Goal: Task Accomplishment & Management: Manage account settings

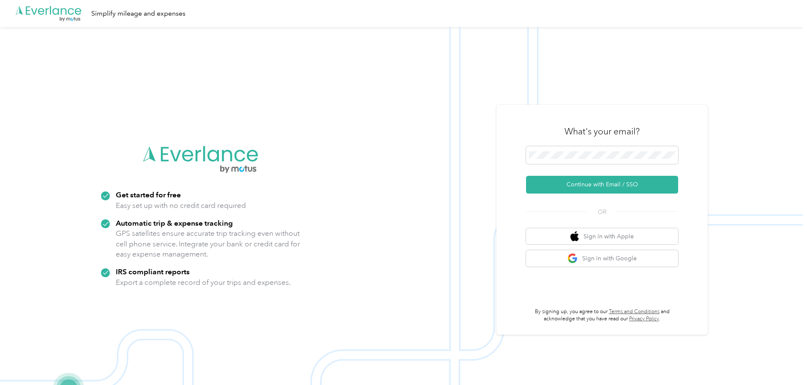
click at [594, 144] on div "What's your email?" at bounding box center [602, 132] width 152 height 30
click at [598, 186] on button "Continue with Email / SSO" at bounding box center [602, 185] width 152 height 18
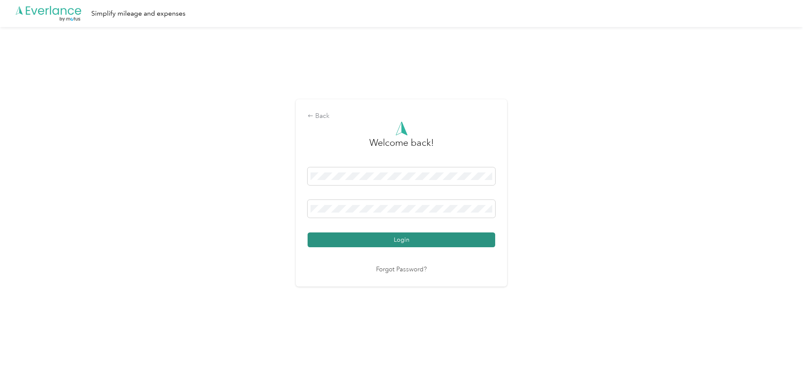
click at [395, 240] on button "Login" at bounding box center [402, 239] width 188 height 15
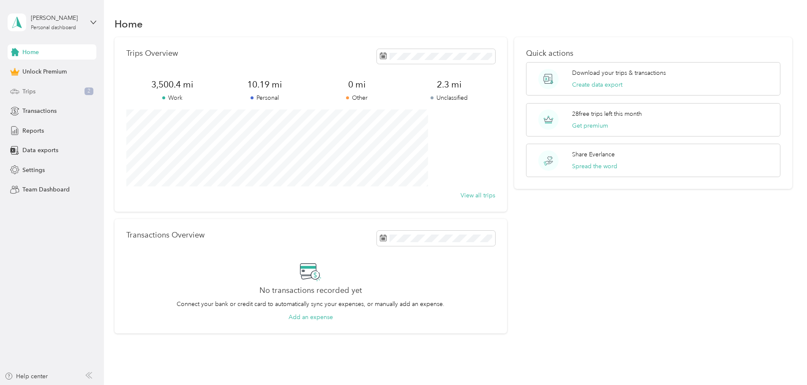
click at [57, 93] on div "Trips 2" at bounding box center [52, 91] width 89 height 15
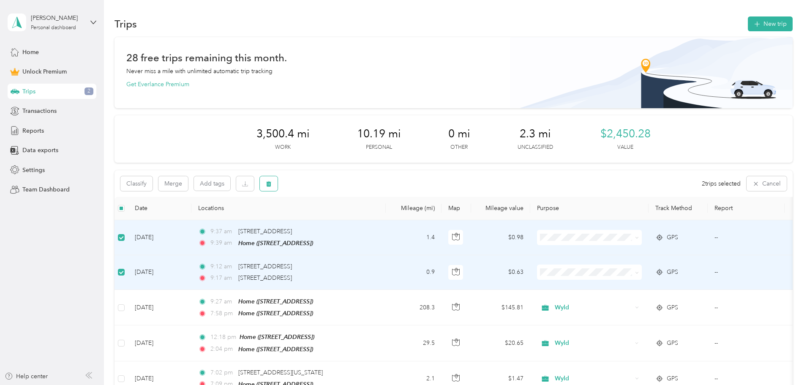
click at [272, 185] on icon "button" at bounding box center [269, 184] width 6 height 6
click at [388, 221] on button "Yes" at bounding box center [388, 219] width 16 height 14
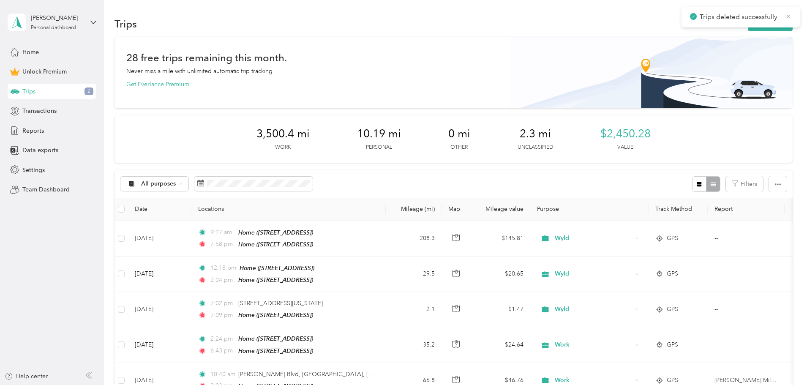
click at [789, 16] on icon at bounding box center [789, 16] width 4 height 4
click at [752, 25] on icon "button" at bounding box center [757, 24] width 10 height 10
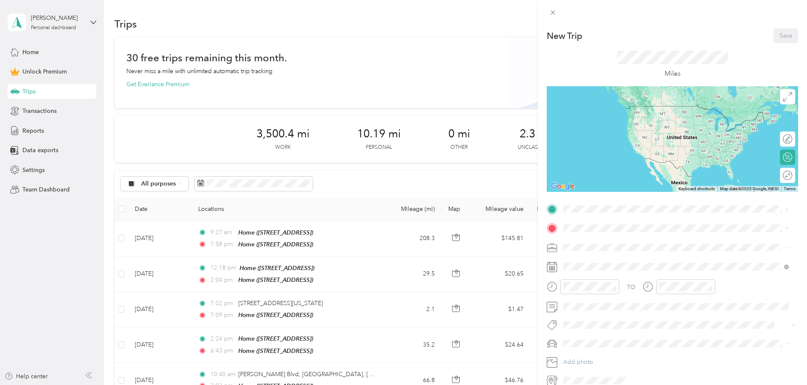
click at [611, 249] on span "[STREET_ADDRESS]" at bounding box center [606, 252] width 54 height 7
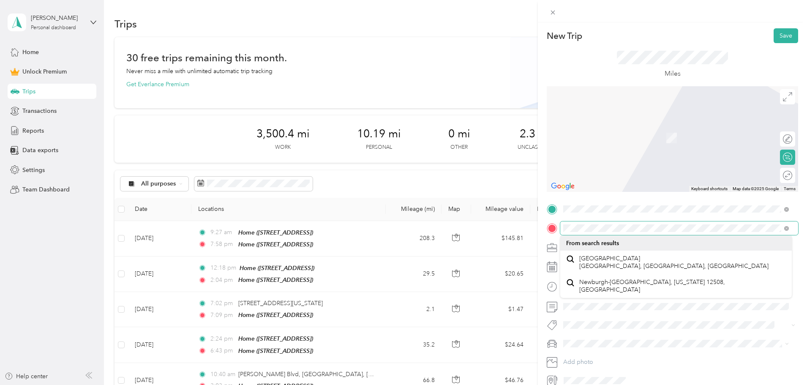
click at [524, 232] on div "New Trip Save This trip cannot be edited because it is either under review, app…" at bounding box center [403, 192] width 807 height 385
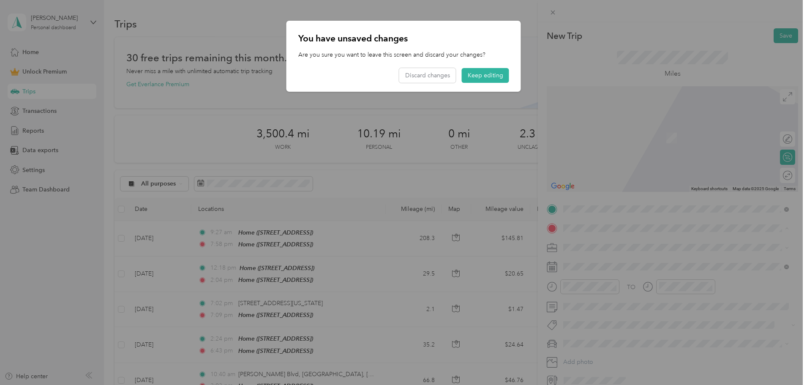
click at [636, 229] on div at bounding box center [403, 192] width 807 height 385
click at [635, 229] on div at bounding box center [403, 192] width 807 height 385
click at [493, 81] on button "Keep editing" at bounding box center [485, 75] width 47 height 15
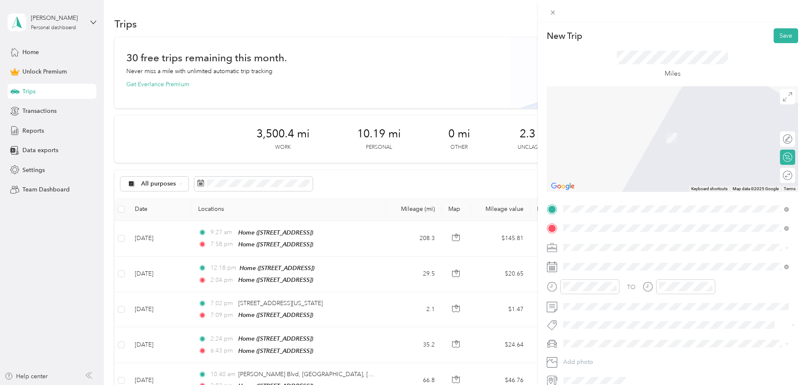
click at [726, 264] on div "[STREET_ADDRESS][US_STATE]" at bounding box center [676, 259] width 220 height 11
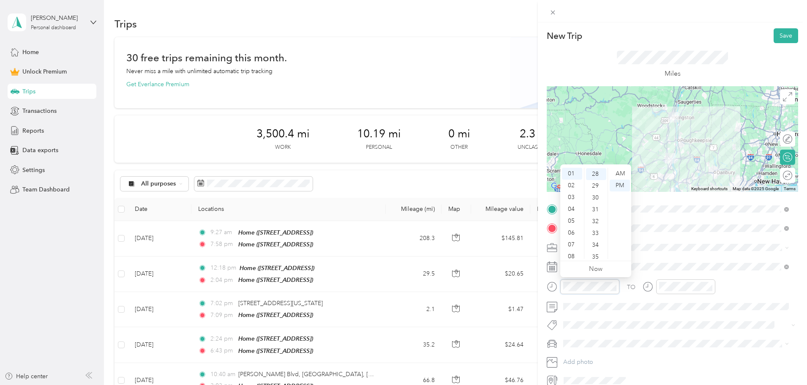
scroll to position [331, 0]
click at [572, 185] on div "02" at bounding box center [572, 186] width 20 height 12
click at [619, 184] on div "PM" at bounding box center [620, 186] width 20 height 12
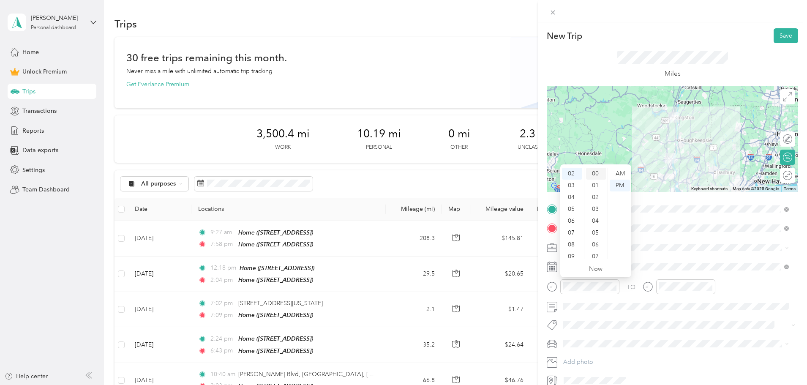
click at [601, 174] on div "00" at bounding box center [596, 174] width 20 height 12
click at [588, 172] on div "00" at bounding box center [596, 174] width 20 height 12
click at [663, 312] on span at bounding box center [679, 307] width 238 height 14
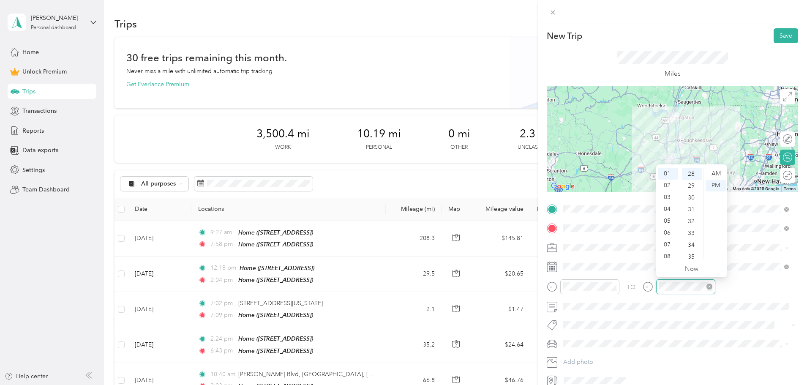
scroll to position [331, 0]
click at [624, 281] on div "TO" at bounding box center [672, 289] width 251 height 21
click at [712, 186] on div "PM" at bounding box center [716, 186] width 20 height 12
click at [727, 286] on div "TO" at bounding box center [672, 289] width 251 height 21
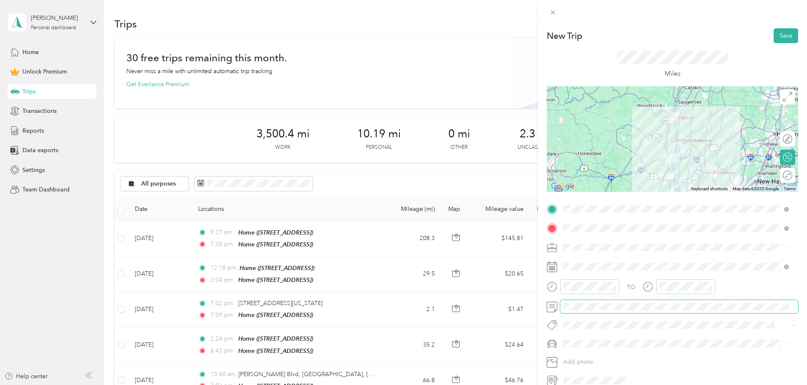
scroll to position [39, 0]
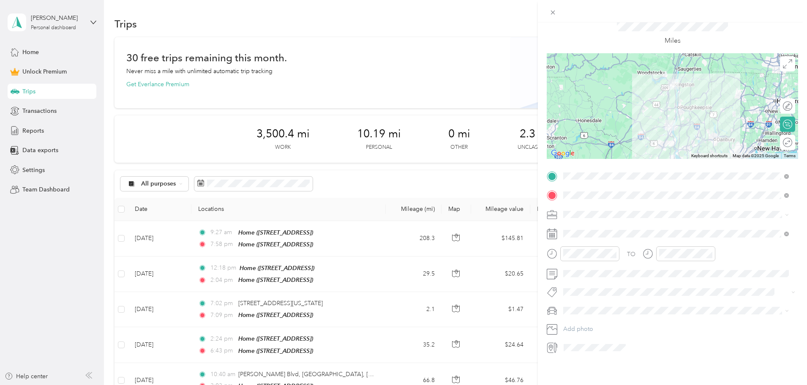
click at [791, 210] on span at bounding box center [679, 215] width 238 height 14
click at [789, 213] on icon at bounding box center [787, 215] width 4 height 4
click at [586, 227] on li "Work" at bounding box center [676, 223] width 232 height 15
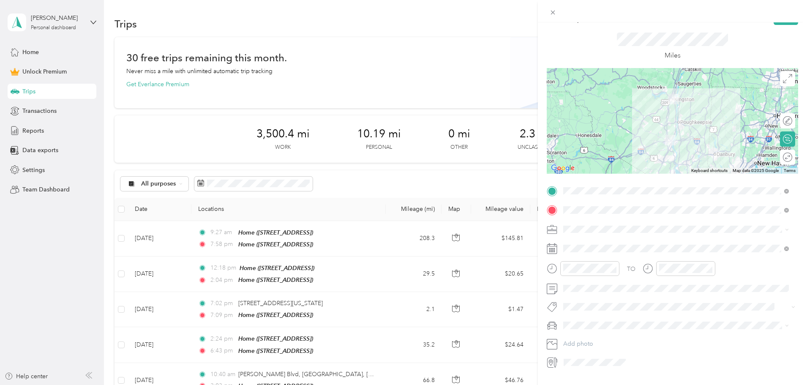
scroll to position [0, 0]
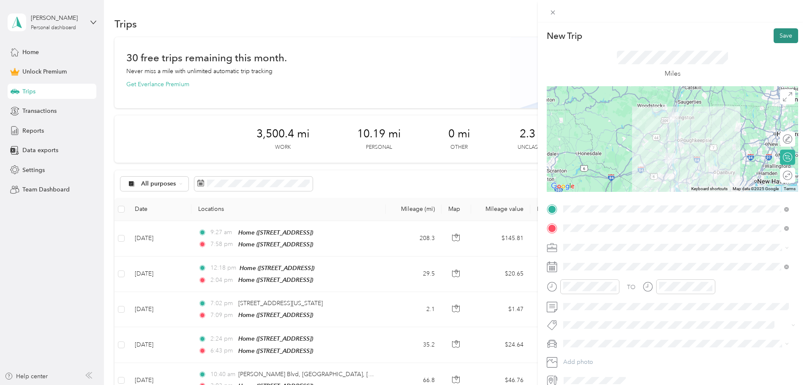
click at [774, 38] on button "Save" at bounding box center [786, 35] width 25 height 15
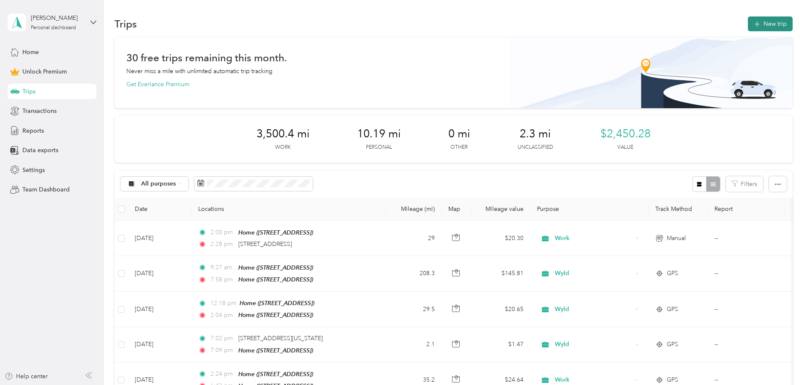
click at [748, 30] on button "New trip" at bounding box center [770, 23] width 45 height 15
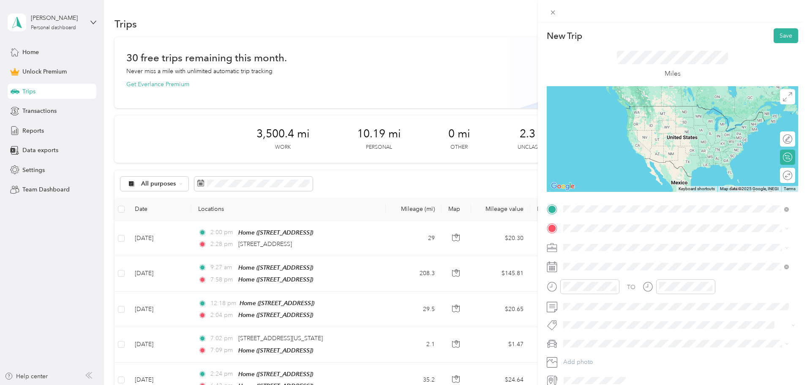
click at [798, 234] on form "New Trip Save This trip cannot be edited because it is either under review, app…" at bounding box center [672, 207] width 269 height 359
click at [583, 217] on div "TO Add photo" at bounding box center [672, 294] width 251 height 185
click at [591, 238] on span "[STREET_ADDRESS][US_STATE]" at bounding box center [621, 240] width 85 height 8
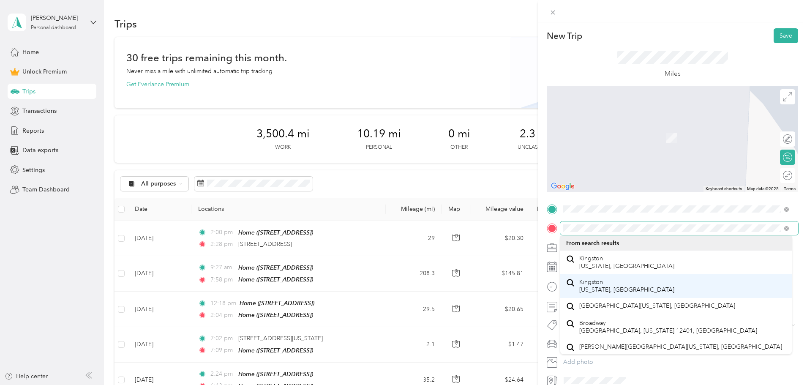
scroll to position [15, 0]
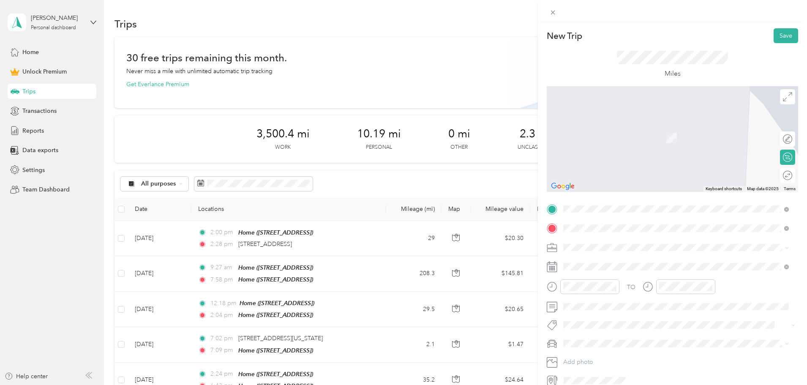
click at [711, 374] on div at bounding box center [680, 381] width 238 height 14
click at [573, 233] on div "06" at bounding box center [572, 233] width 20 height 12
click at [603, 171] on div "02" at bounding box center [596, 166] width 20 height 12
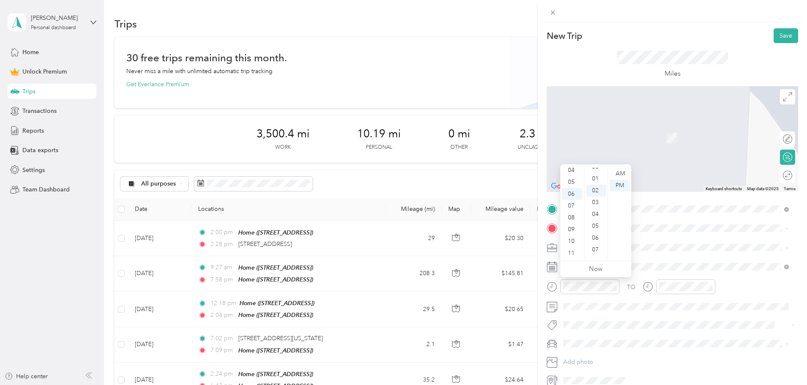
scroll to position [0, 0]
click at [601, 171] on div "00" at bounding box center [596, 174] width 20 height 12
click at [593, 174] on div "00" at bounding box center [596, 174] width 20 height 12
click at [657, 287] on div at bounding box center [685, 286] width 59 height 15
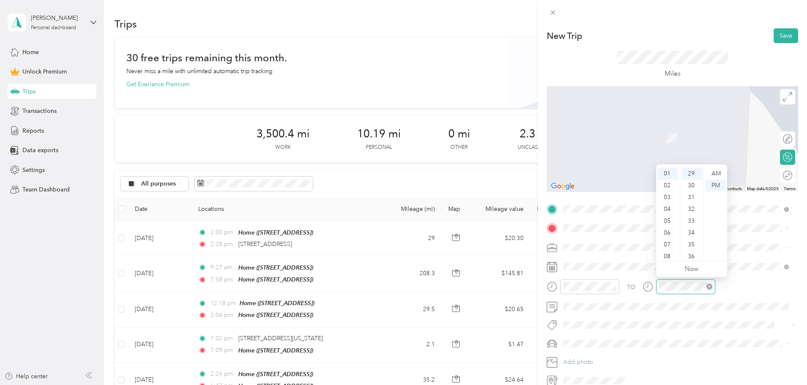
scroll to position [51, 0]
click at [785, 248] on span at bounding box center [785, 248] width 7 height 6
click at [611, 242] on span at bounding box center [679, 248] width 238 height 14
click at [491, 294] on div "New Trip Save This trip cannot be edited because it is either under review, app…" at bounding box center [403, 192] width 807 height 385
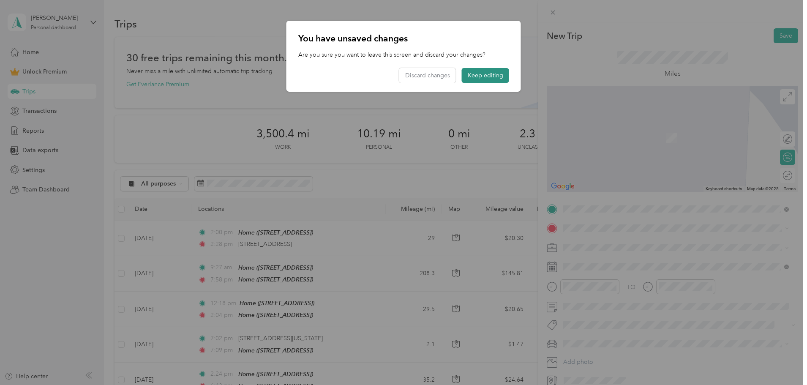
click at [481, 70] on button "Keep editing" at bounding box center [485, 75] width 47 height 15
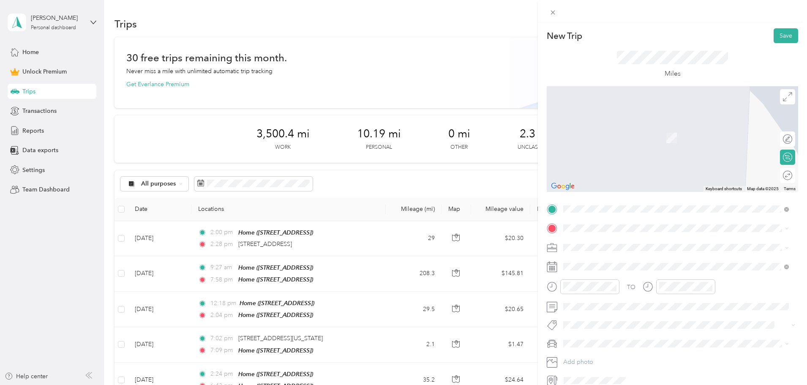
click at [609, 220] on div "TO Add photo" at bounding box center [672, 294] width 251 height 185
click at [612, 262] on span "[STREET_ADDRESS][US_STATE]" at bounding box center [621, 259] width 85 height 8
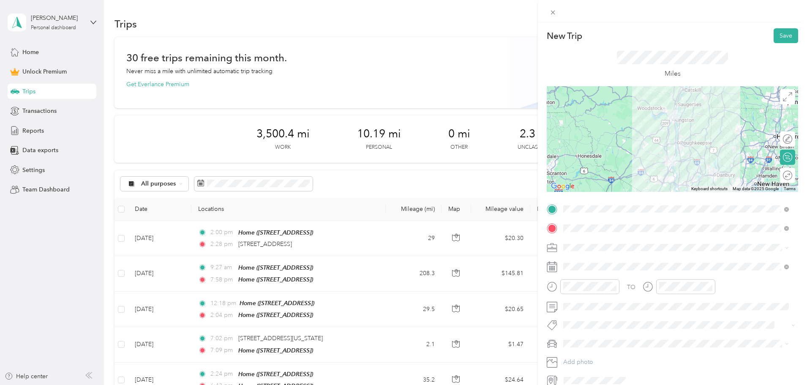
click at [606, 243] on span at bounding box center [679, 248] width 238 height 14
click at [602, 266] on li "Work" at bounding box center [676, 261] width 232 height 15
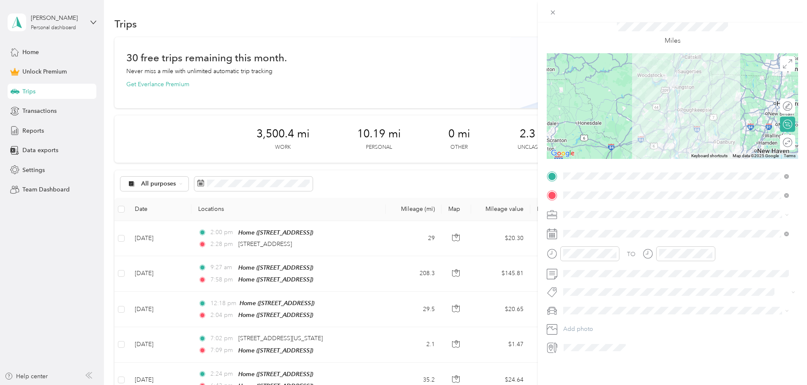
scroll to position [0, 0]
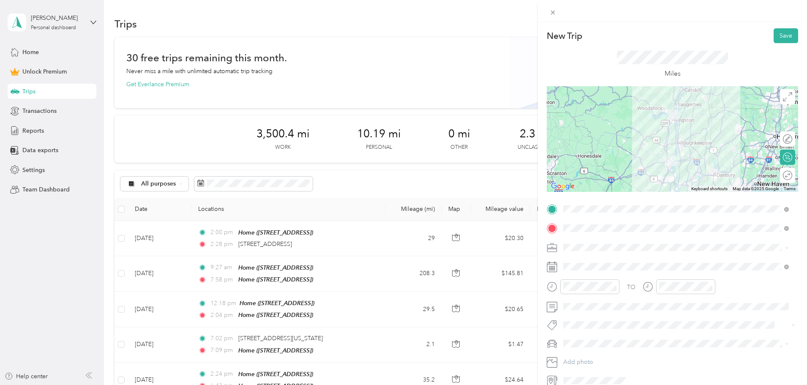
click at [672, 141] on div at bounding box center [672, 139] width 251 height 106
click at [663, 141] on div at bounding box center [672, 139] width 251 height 106
click at [676, 140] on div at bounding box center [672, 139] width 251 height 106
click at [664, 140] on div at bounding box center [672, 139] width 251 height 106
click at [784, 41] on button "Save" at bounding box center [786, 35] width 25 height 15
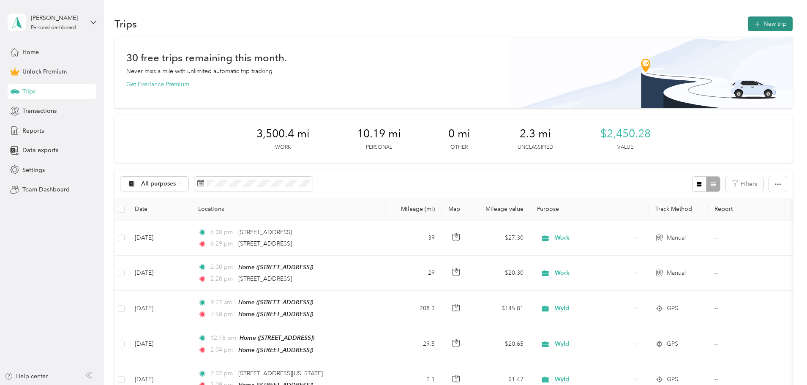
click at [748, 22] on button "New trip" at bounding box center [770, 23] width 45 height 15
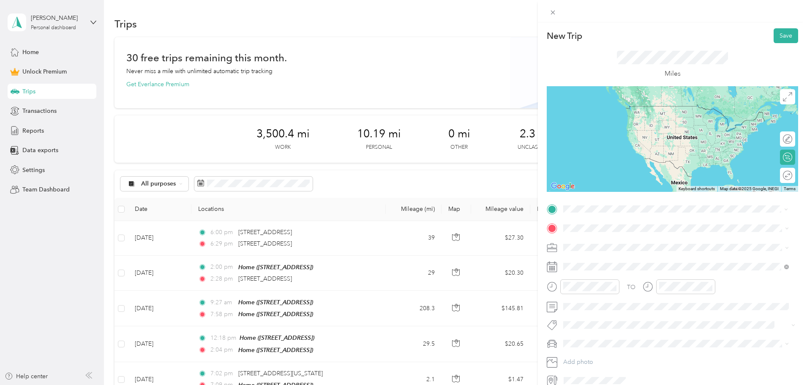
click at [641, 239] on span "[STREET_ADDRESS][US_STATE]" at bounding box center [621, 239] width 85 height 8
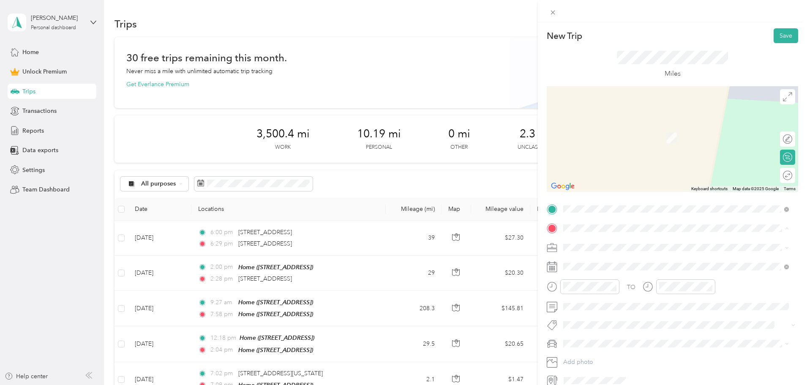
click at [620, 273] on span "[STREET_ADDRESS]" at bounding box center [606, 271] width 54 height 7
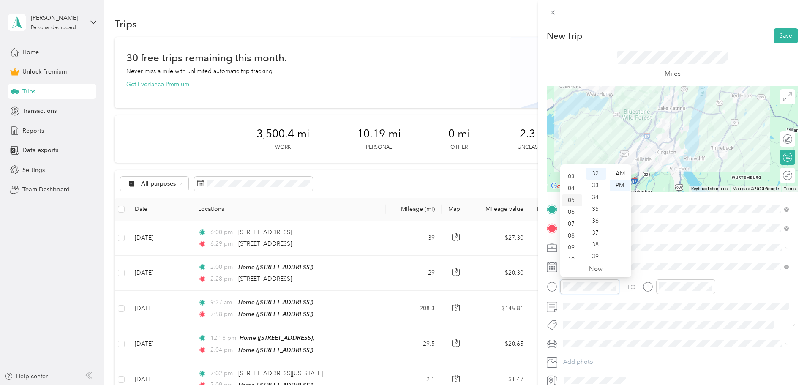
scroll to position [51, 0]
click at [571, 229] on div "09" at bounding box center [572, 230] width 20 height 12
click at [597, 176] on div "00" at bounding box center [596, 174] width 20 height 12
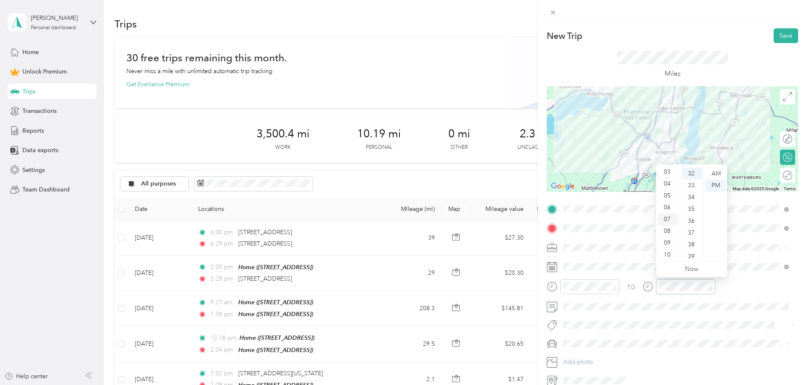
scroll to position [51, 0]
click at [667, 228] on div "09" at bounding box center [668, 230] width 20 height 12
click at [694, 183] on div "15" at bounding box center [692, 184] width 20 height 12
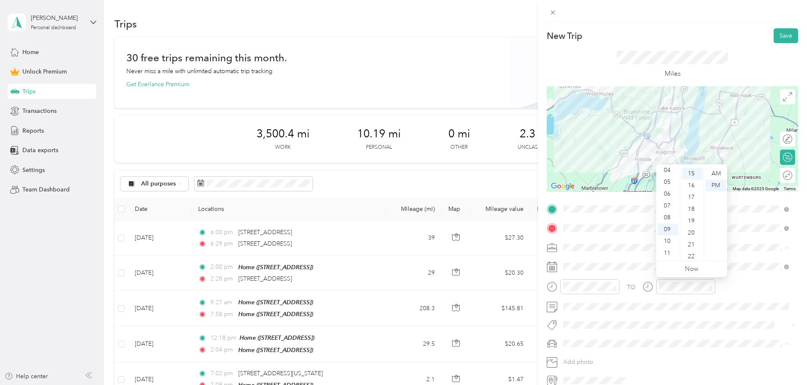
click at [739, 282] on div "TO" at bounding box center [672, 289] width 251 height 21
click at [609, 267] on ol "Work Personal Wyld Other Charity Medical Moving Commute" at bounding box center [676, 314] width 232 height 118
click at [602, 265] on div "Work" at bounding box center [676, 262] width 220 height 9
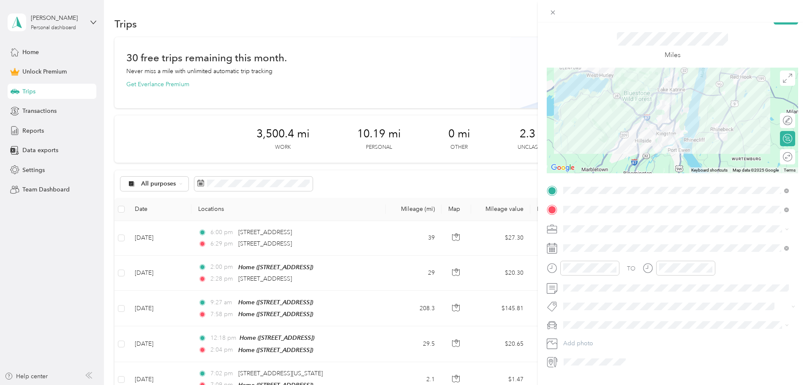
scroll to position [0, 0]
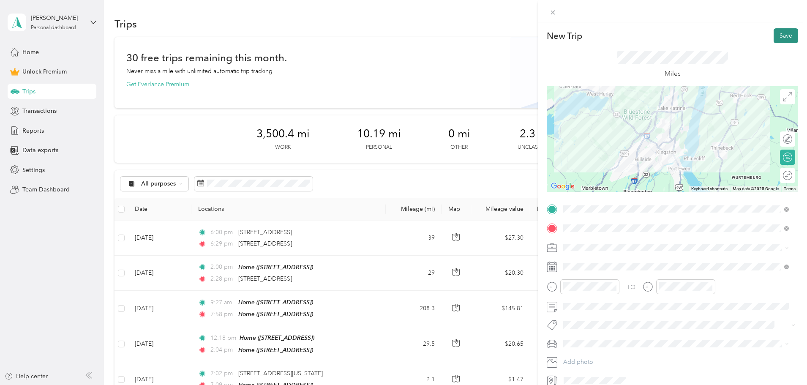
click at [774, 35] on button "Save" at bounding box center [786, 35] width 25 height 15
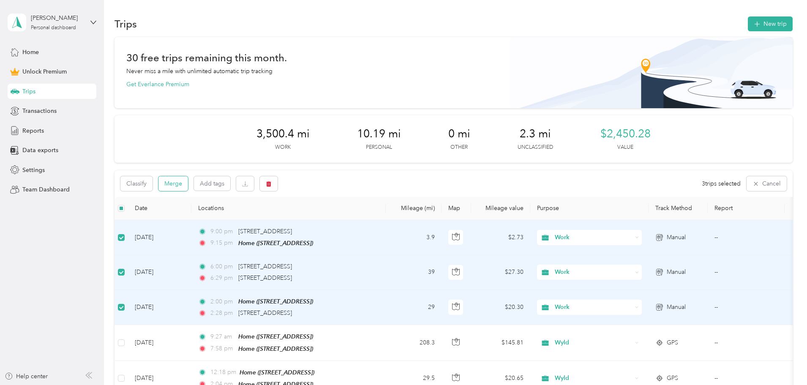
click at [188, 180] on button "Merge" at bounding box center [173, 183] width 30 height 15
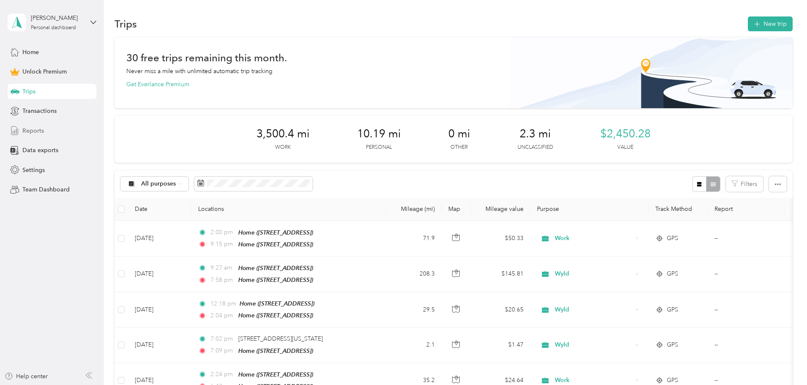
click at [38, 129] on span "Reports" at bounding box center [33, 130] width 22 height 9
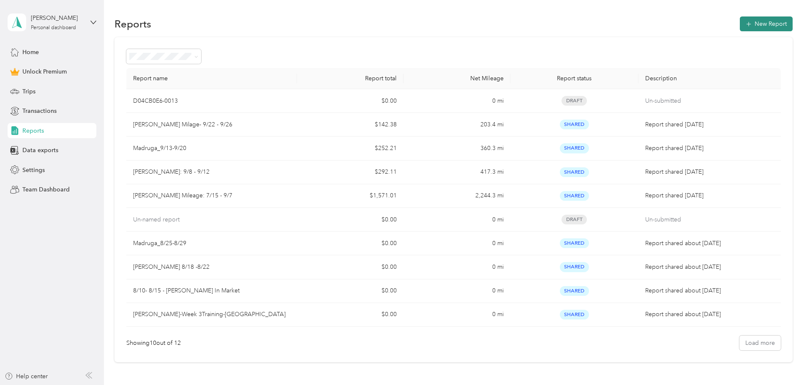
click at [740, 30] on button "New Report" at bounding box center [766, 23] width 53 height 15
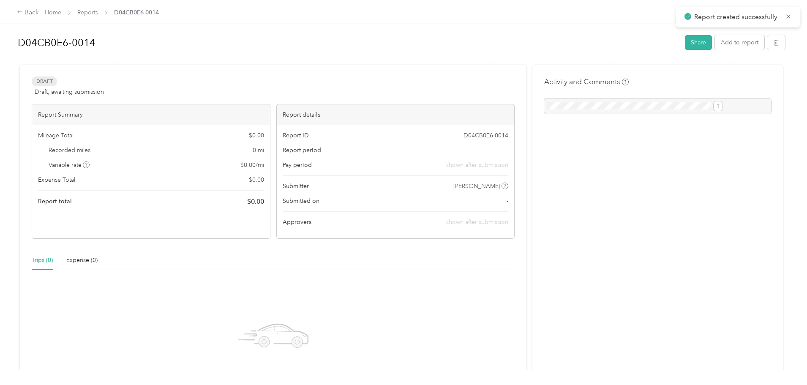
click at [158, 52] on h1 "D04CB0E6-0014" at bounding box center [348, 43] width 661 height 20
click at [0, 34] on div "Back Home Reports D04CB0E6-0014 D04CB0E6-0014 Share Add to report Draft Draft, …" at bounding box center [401, 192] width 803 height 385
click at [190, 41] on h1 "[PERSON_NAME] Mileage" at bounding box center [348, 43] width 661 height 20
click at [769, 178] on div "Back Home Reports [PERSON_NAME] Mileage [PERSON_NAME] Mileage 9/29 - 10/3 Share…" at bounding box center [401, 192] width 803 height 385
click at [98, 14] on link "Reports" at bounding box center [87, 12] width 21 height 7
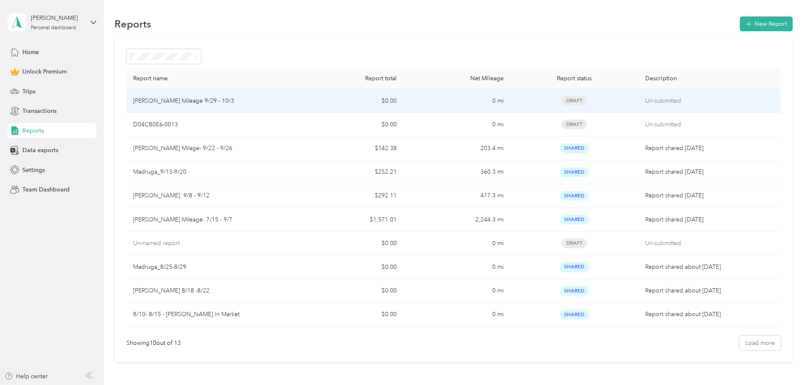
click at [202, 97] on p "[PERSON_NAME] Mileage 9/29 - 10/3" at bounding box center [183, 100] width 101 height 9
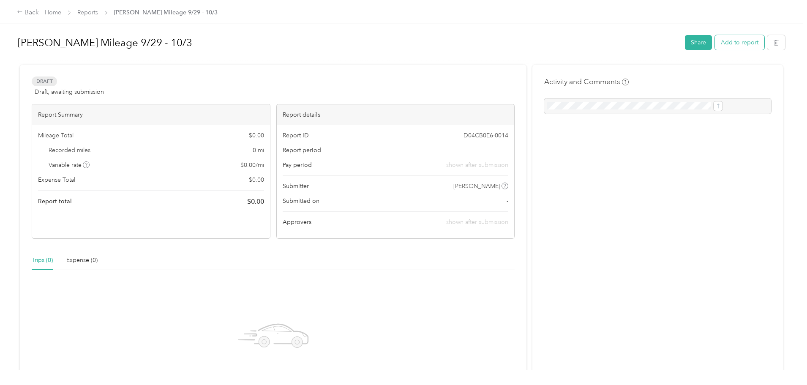
click at [715, 36] on button "Add to report" at bounding box center [739, 42] width 49 height 15
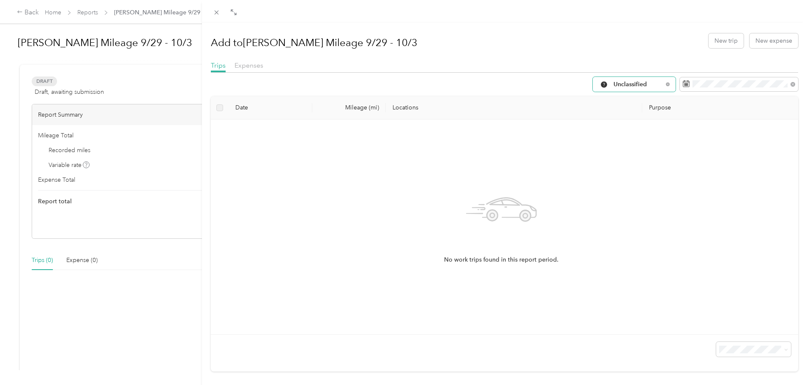
click at [653, 80] on div "Unclassified" at bounding box center [634, 84] width 83 height 15
click at [639, 131] on span "Work" at bounding box center [635, 129] width 56 height 9
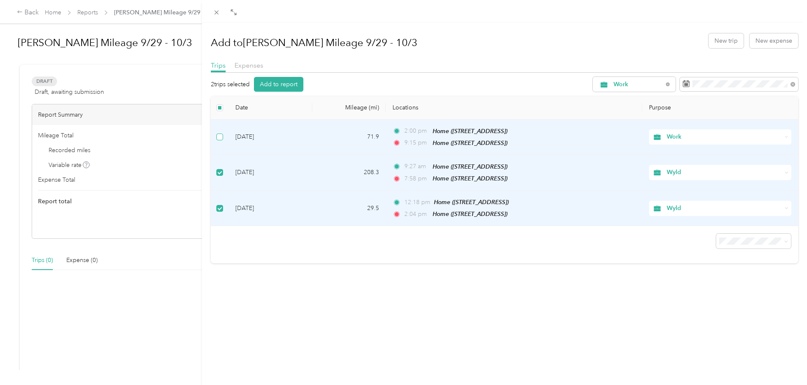
click at [220, 133] on label at bounding box center [219, 136] width 7 height 9
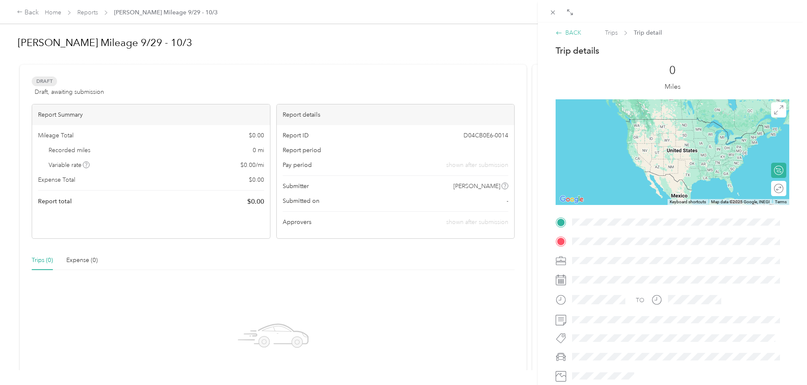
click at [560, 30] on span at bounding box center [559, 33] width 7 height 7
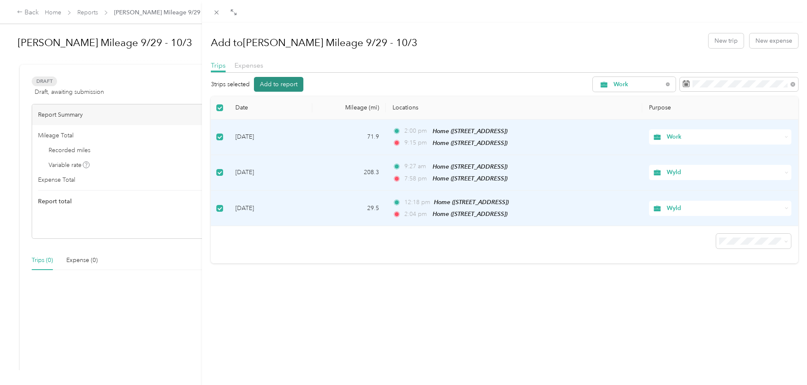
click at [275, 82] on button "Add to report" at bounding box center [278, 84] width 49 height 15
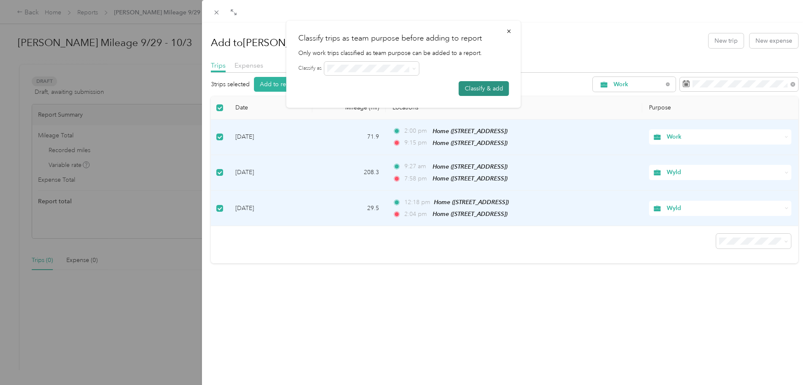
click at [473, 87] on button "Classify & add" at bounding box center [484, 88] width 50 height 15
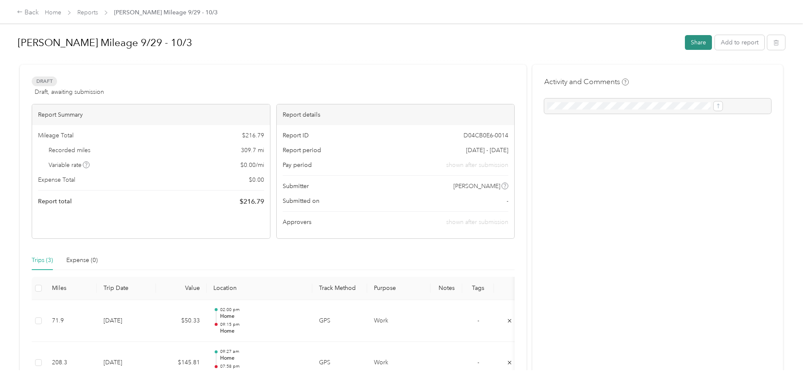
click at [685, 41] on button "Share" at bounding box center [698, 42] width 27 height 15
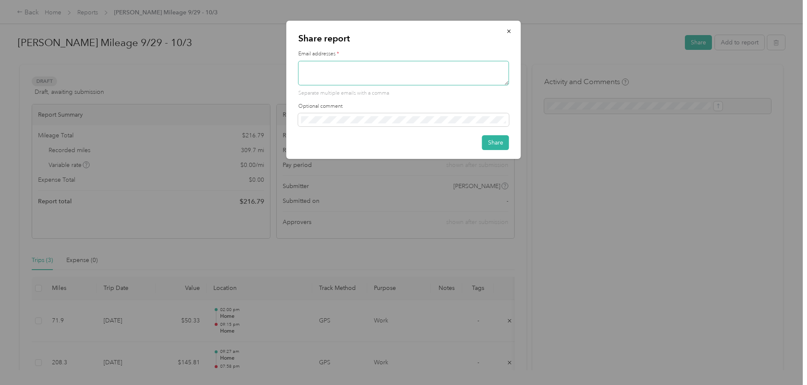
click at [331, 77] on textarea at bounding box center [403, 73] width 211 height 25
type textarea "[PERSON_NAME][EMAIL_ADDRESS][PERSON_NAME][DOMAIN_NAME]"
click at [495, 142] on button "Share" at bounding box center [495, 142] width 27 height 15
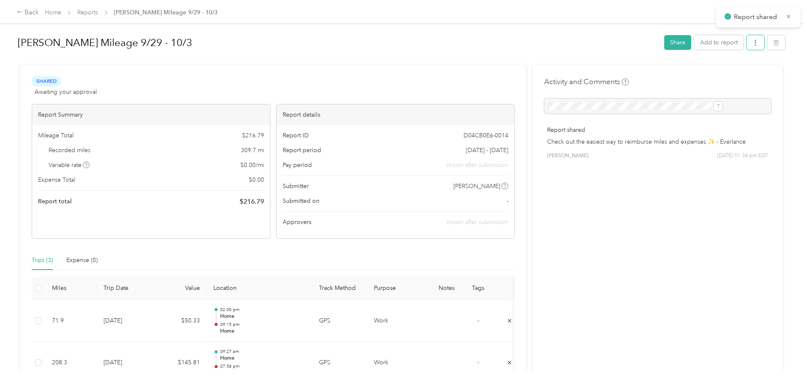
drag, startPoint x: 688, startPoint y: 37, endPoint x: 688, endPoint y: 41, distance: 4.6
click at [747, 38] on button "button" at bounding box center [756, 42] width 18 height 15
click at [679, 76] on div "Download" at bounding box center [664, 73] width 50 height 9
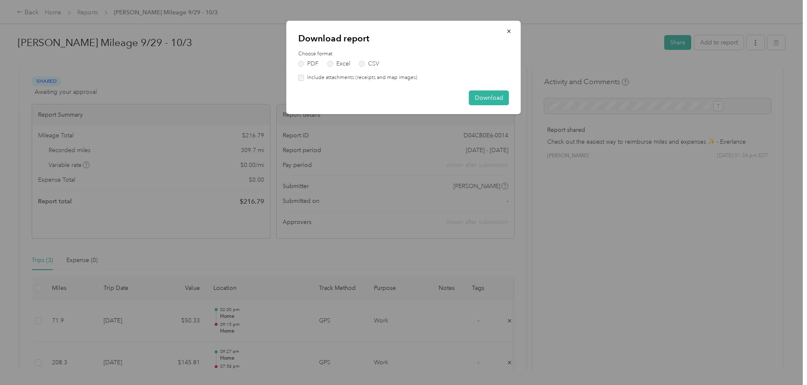
click at [304, 79] on label "Include attachments (receipts and map images)" at bounding box center [360, 78] width 113 height 8
click at [470, 102] on button "Download" at bounding box center [489, 97] width 40 height 15
